Goal: Information Seeking & Learning: Learn about a topic

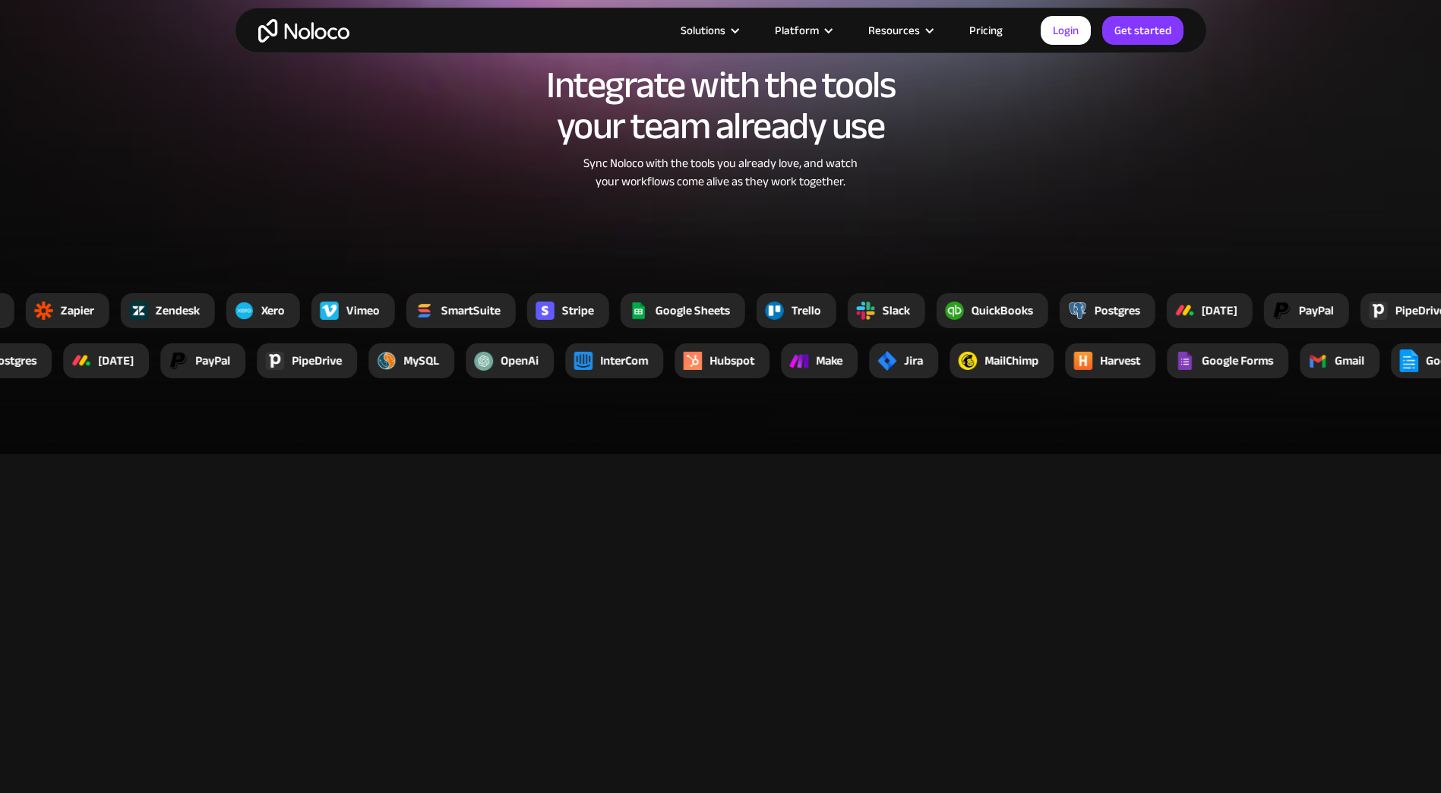
scroll to position [2168, 0]
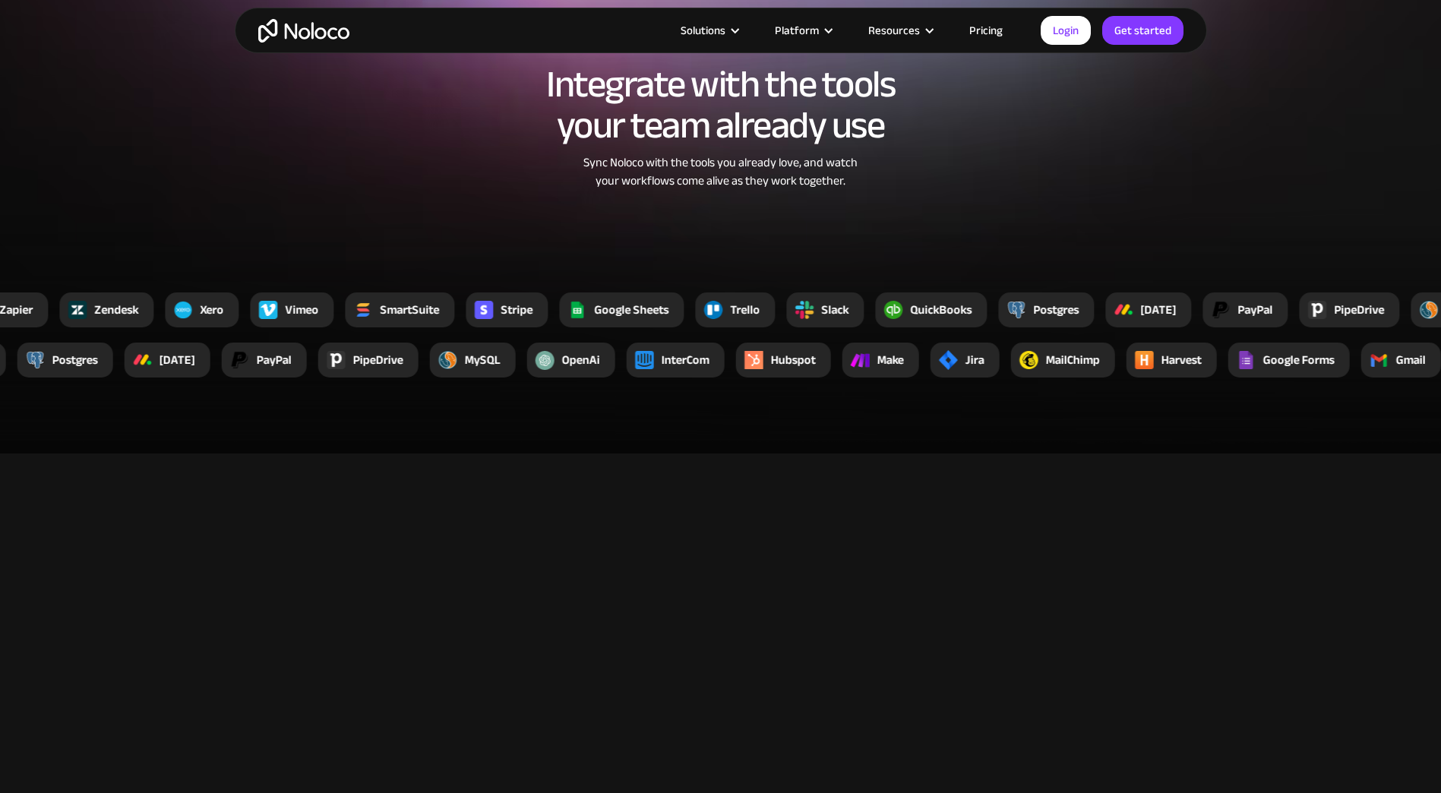
click at [992, 26] on link "Pricing" at bounding box center [986, 31] width 71 height 20
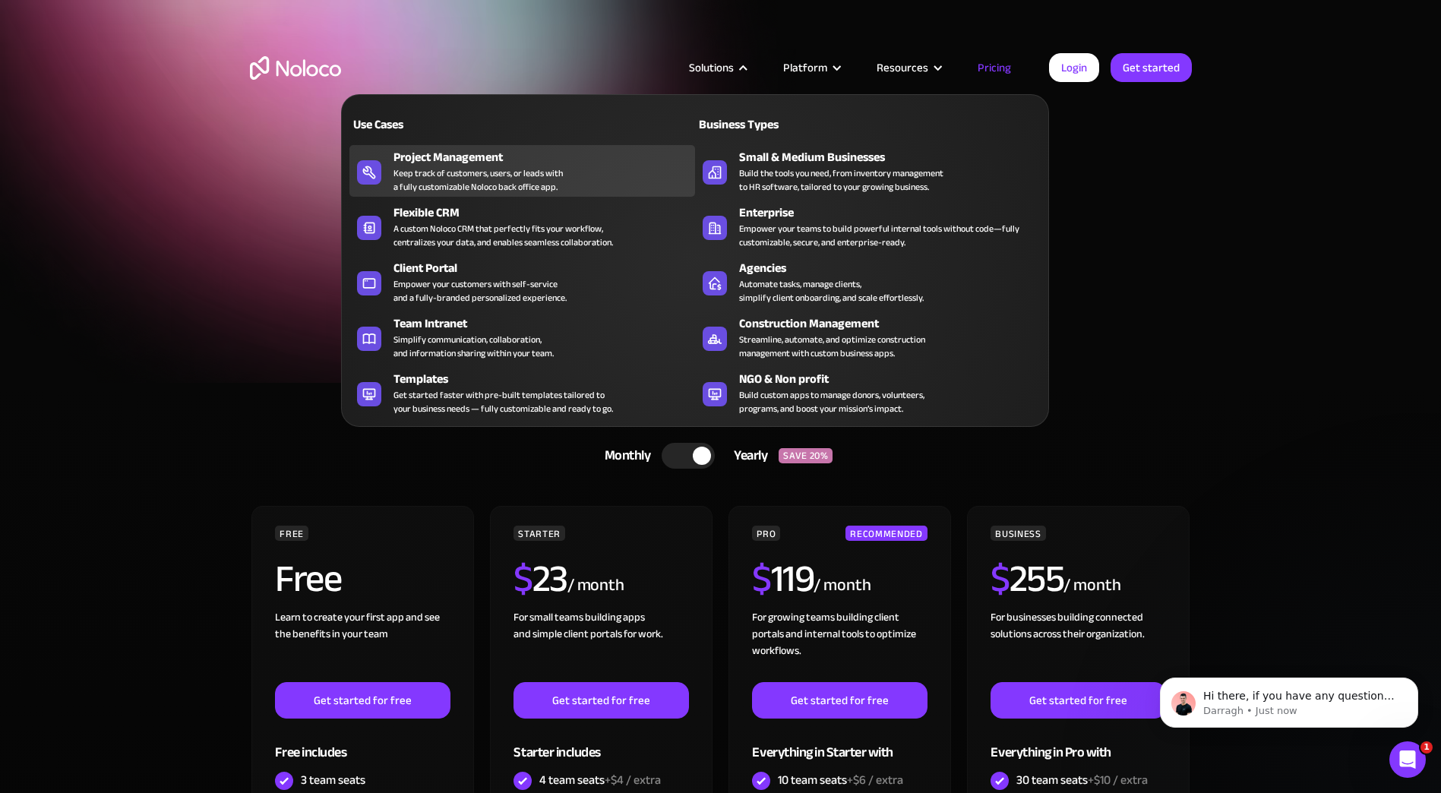
click at [494, 172] on div "Keep track of customers, users, or leads with a fully customizable Noloco back …" at bounding box center [478, 179] width 169 height 27
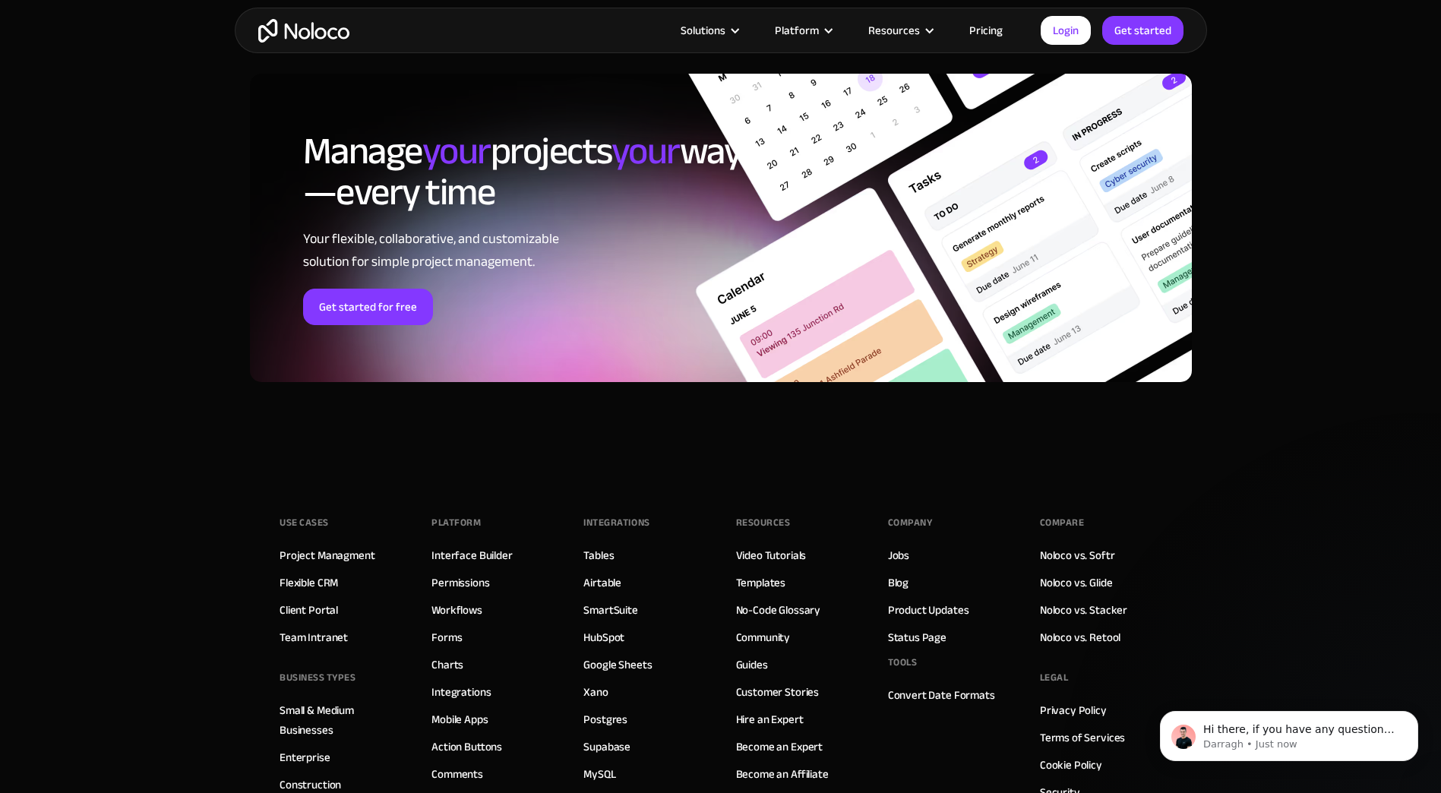
scroll to position [6529, 0]
